Goal: Navigation & Orientation: Find specific page/section

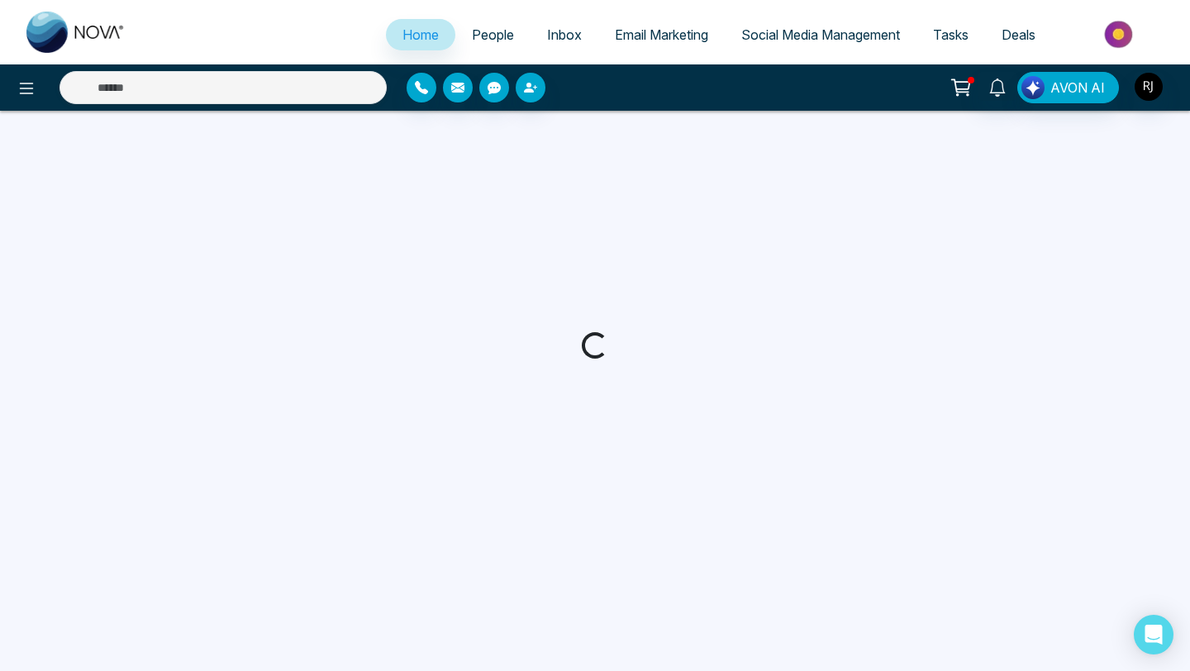
select select "*"
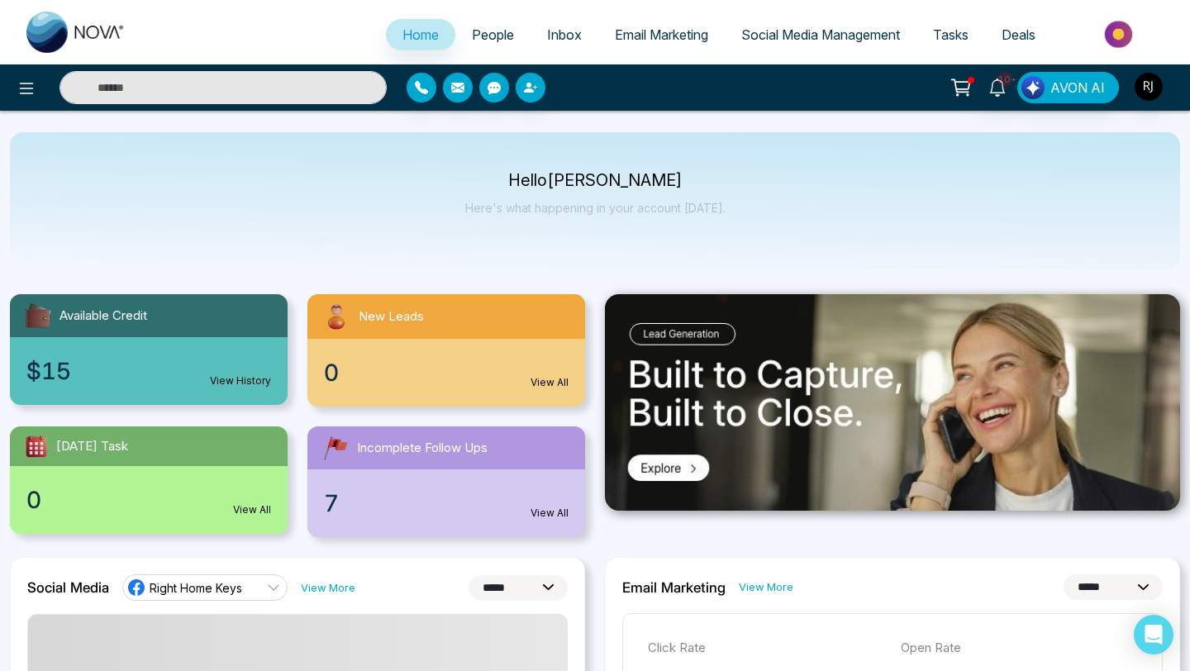
click at [654, 38] on span "Email Marketing" at bounding box center [661, 34] width 93 height 17
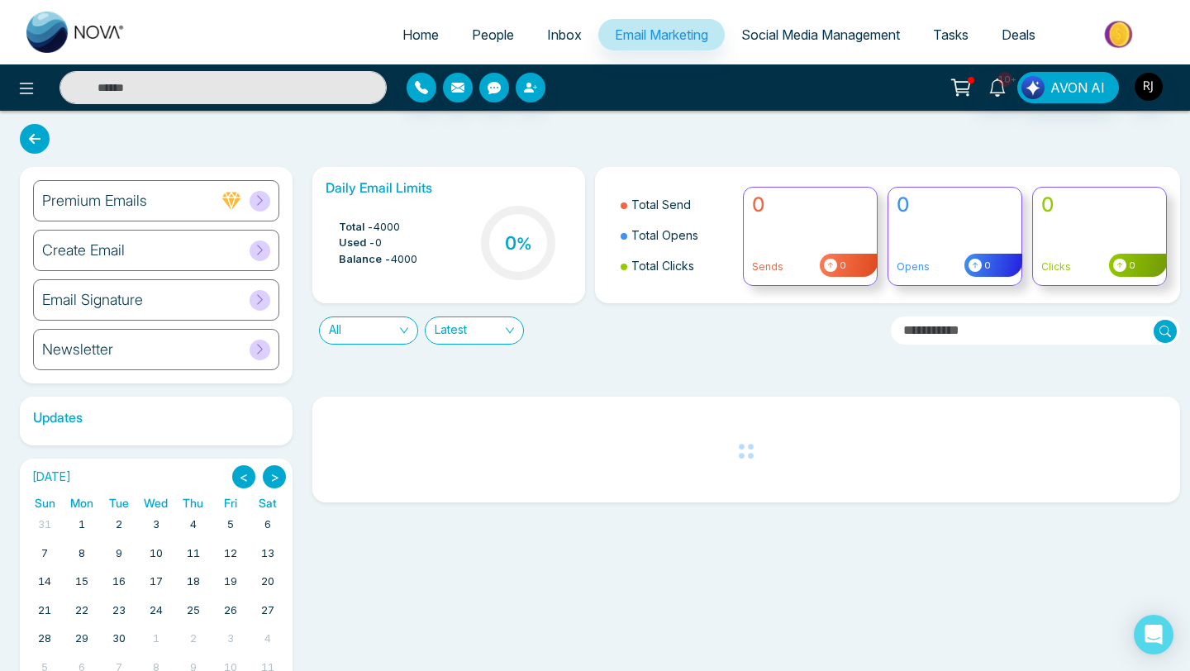
click at [836, 34] on span "Social Media Management" at bounding box center [820, 34] width 159 height 17
